Goal: Find specific page/section: Find specific page/section

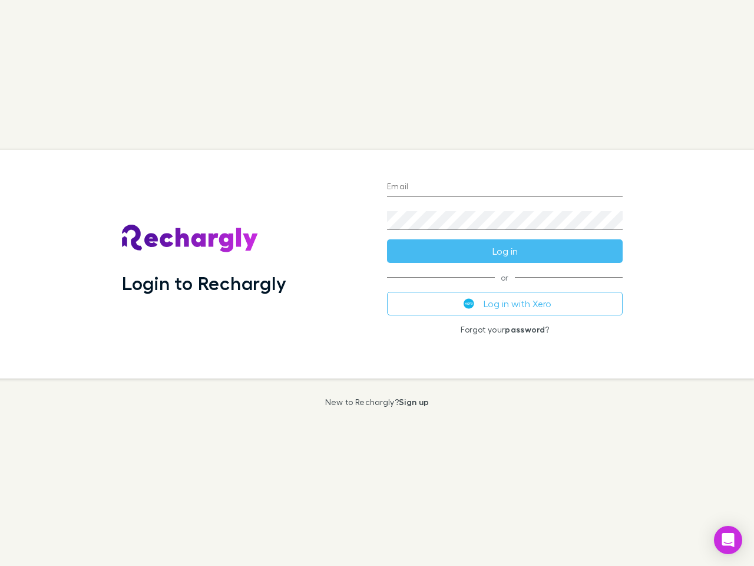
click at [377, 283] on div "Login to Rechargly" at bounding box center [245, 264] width 265 height 229
click at [505, 187] on input "Email" at bounding box center [505, 187] width 236 height 19
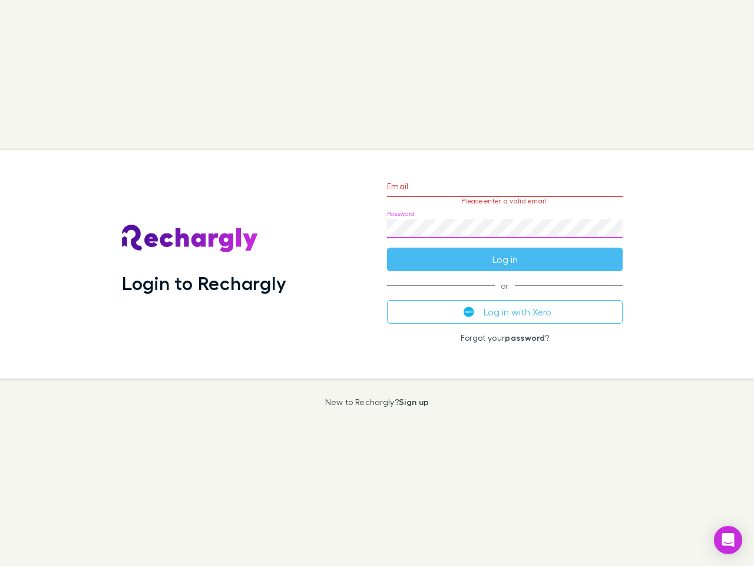
click at [505, 251] on form "Email Please enter a valid email. Password Log in" at bounding box center [505, 220] width 236 height 103
click at [505, 304] on div "Email Please enter a valid email. Password Log in or Log in with Xero Forgot yo…" at bounding box center [505, 264] width 255 height 229
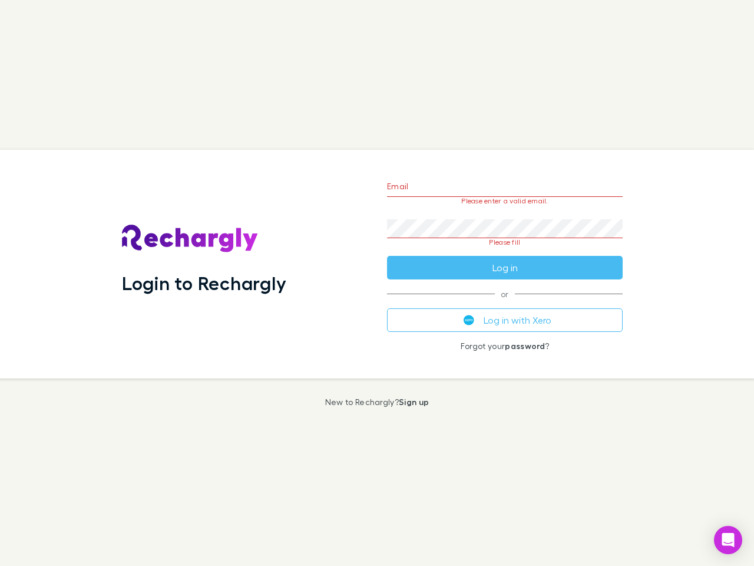
click at [728, 540] on icon "Open Intercom Messenger" at bounding box center [729, 540] width 12 height 14
